Goal: Task Accomplishment & Management: Use online tool/utility

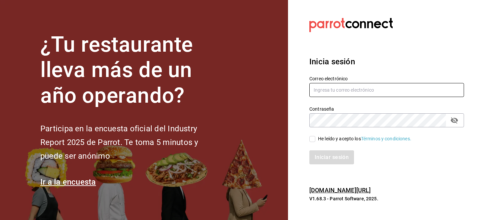
type input "[EMAIL_ADDRESS][DOMAIN_NAME]"
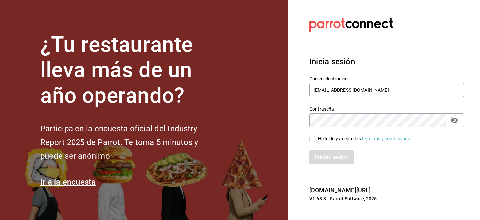
click at [313, 140] on input "He leído y acepto los Términos y condiciones." at bounding box center [312, 139] width 6 height 6
checkbox input "true"
click at [316, 155] on button "Iniciar sesión" at bounding box center [331, 157] width 45 height 14
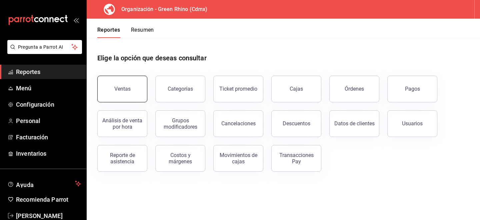
click at [124, 89] on div "Ventas" at bounding box center [122, 89] width 16 height 6
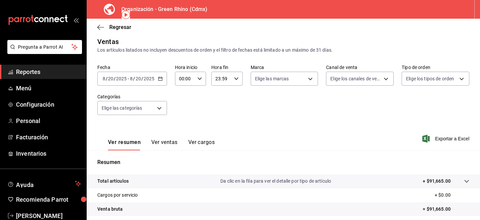
scroll to position [99, 0]
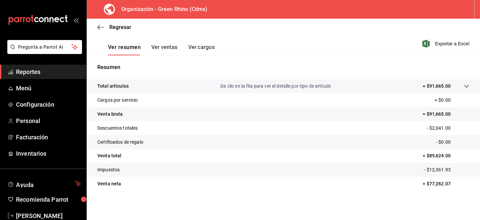
click at [154, 46] on button "Ver ventas" at bounding box center [164, 49] width 26 height 11
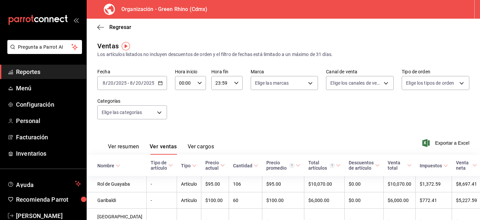
click at [119, 79] on div "[DATE] [DATE] - [DATE] [DATE]" at bounding box center [132, 83] width 70 height 14
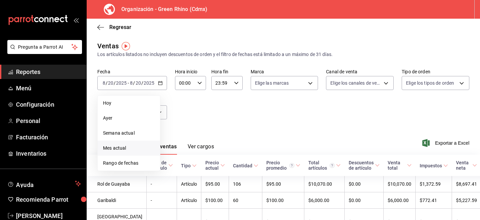
click at [106, 150] on span "Mes actual" at bounding box center [129, 148] width 52 height 7
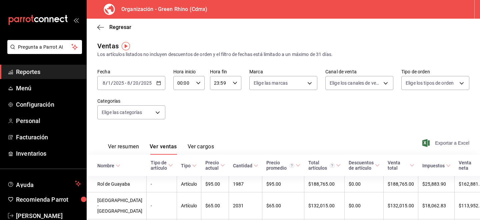
click at [451, 142] on span "Exportar a Excel" at bounding box center [446, 143] width 46 height 8
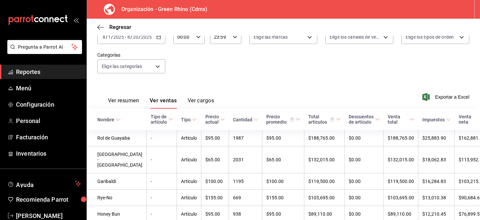
scroll to position [47, 0]
